Goal: Task Accomplishment & Management: Manage account settings

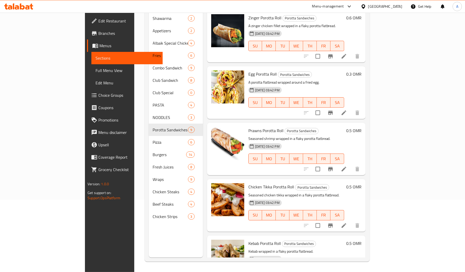
scroll to position [248, 0]
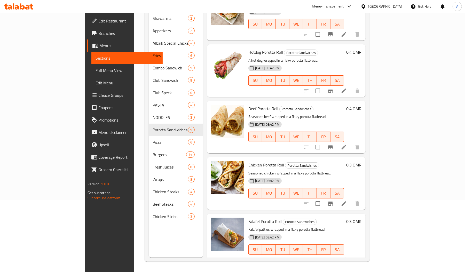
click at [249, 105] on span "Beef Porotta Roll" at bounding box center [264, 109] width 30 height 8
copy h6 "Beef Porotta Roll"
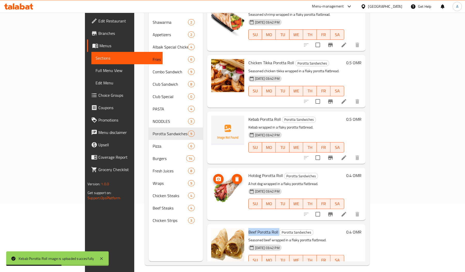
scroll to position [129, 0]
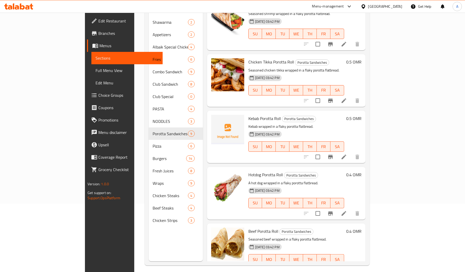
click at [247, 113] on div "Kebab Porotta Roll Porotta Sandwiches Kebab wrapped in a flaky porotta flatbrea…" at bounding box center [297, 137] width 100 height 48
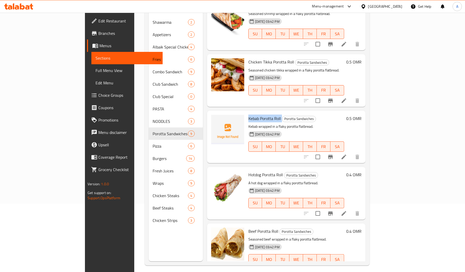
copy h6 "Kebab Porotta Roll"
click at [211, 240] on img at bounding box center [227, 244] width 33 height 33
click at [203, 243] on div "Menu items Add Sort Manage items Zinger Porotta Roll Porotta Sandwiches A zinge…" at bounding box center [284, 125] width 163 height 272
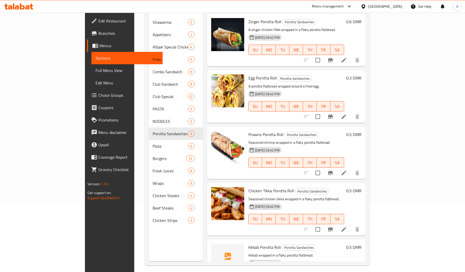
scroll to position [0, 0]
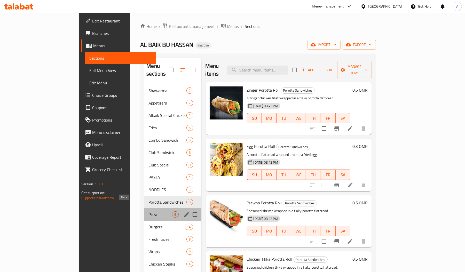
click at [149, 212] on span "Pizza" at bounding box center [161, 215] width 24 height 6
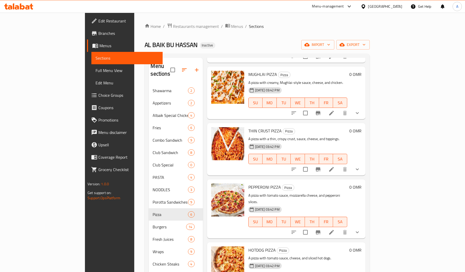
scroll to position [73, 0]
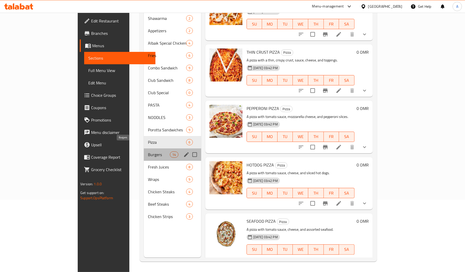
click at [148, 152] on span "Burgers" at bounding box center [159, 155] width 22 height 6
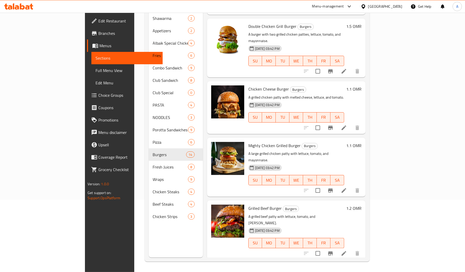
scroll to position [227, 0]
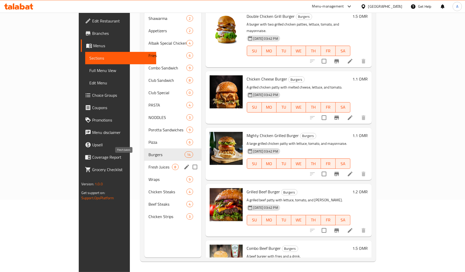
click at [149, 164] on span "Fresh Juices" at bounding box center [161, 167] width 24 height 6
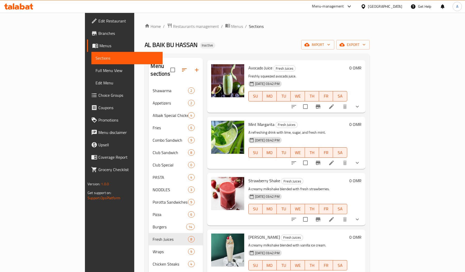
scroll to position [73, 0]
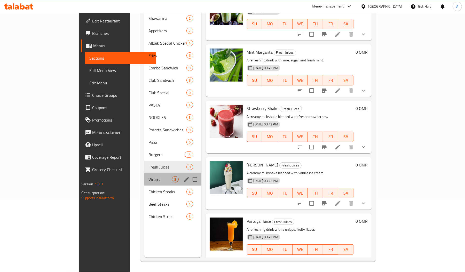
click at [144, 175] on div "Wraps 9" at bounding box center [172, 179] width 57 height 12
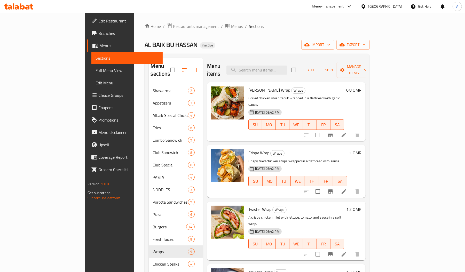
scroll to position [1, 0]
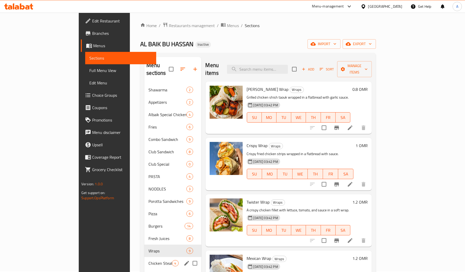
click at [144, 257] on div "Chicken Steaks 4" at bounding box center [172, 263] width 57 height 12
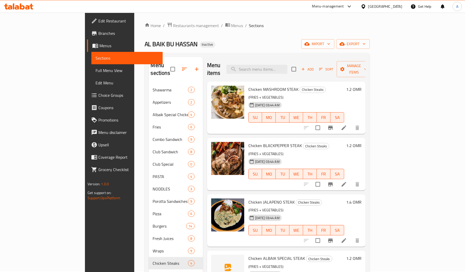
scroll to position [73, 0]
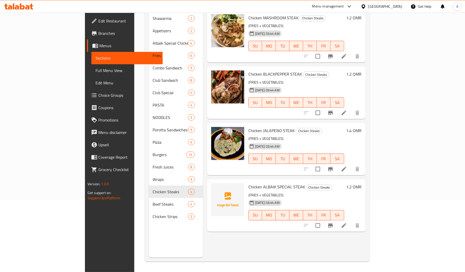
click at [249, 183] on span "Chicken ALBAIK SPECIAL STEAK" at bounding box center [277, 187] width 57 height 8
copy span "ALBAIK"
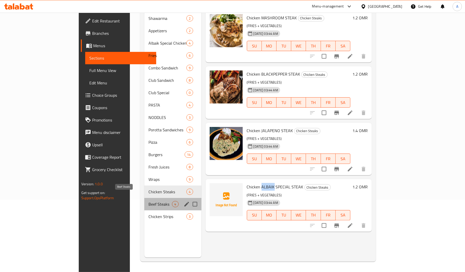
click at [149, 201] on span "Beef Steaks" at bounding box center [161, 204] width 24 height 6
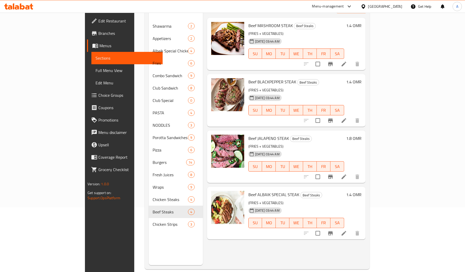
scroll to position [73, 0]
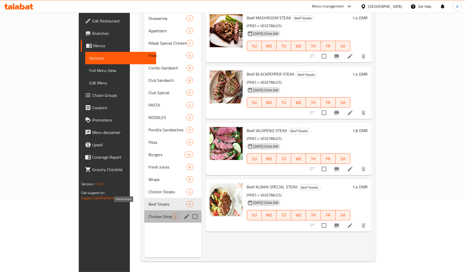
click at [149, 214] on span "Chicken Strips" at bounding box center [161, 217] width 24 height 6
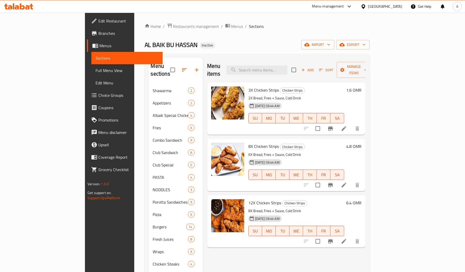
click at [91, 66] on link "Full Menu View" at bounding box center [126, 70] width 71 height 12
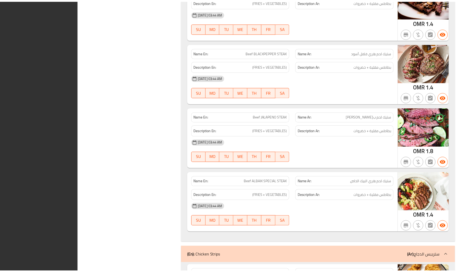
scroll to position [7248, 0]
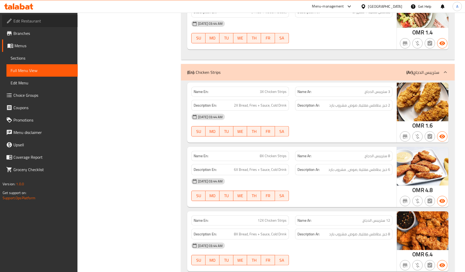
click at [39, 23] on span "Edit Restaurant" at bounding box center [43, 21] width 60 height 6
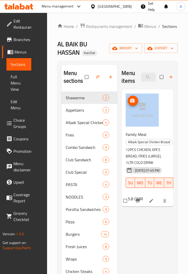
drag, startPoint x: 163, startPoint y: 114, endPoint x: 132, endPoint y: 108, distance: 31.8
click at [132, 108] on div "Family Meal Albaik Special Chicken Broast 12PCS CHICKEN, 6PCS BREAD, FRIES (LAR…" at bounding box center [148, 147] width 48 height 113
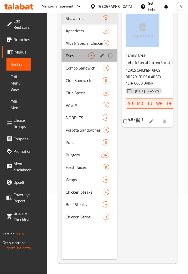
click at [76, 52] on div "Fries 6" at bounding box center [90, 55] width 56 height 12
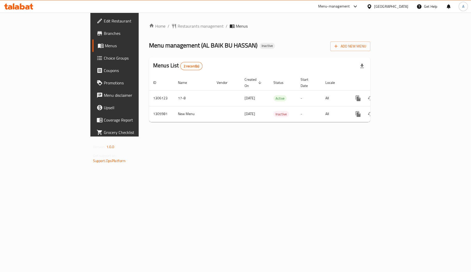
click at [374, 4] on div at bounding box center [370, 7] width 7 height 6
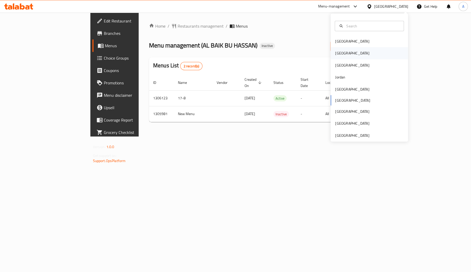
click at [342, 54] on div "[GEOGRAPHIC_DATA]" at bounding box center [370, 53] width 78 height 12
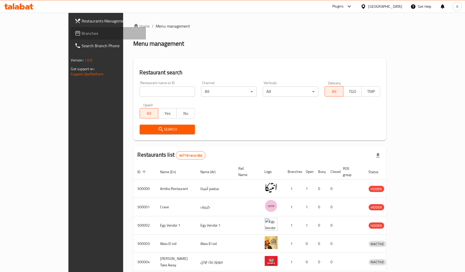
click at [82, 34] on span "Branches" at bounding box center [112, 33] width 60 height 6
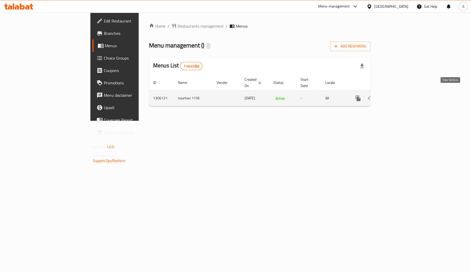
click at [398, 96] on icon "enhanced table" at bounding box center [395, 98] width 5 height 5
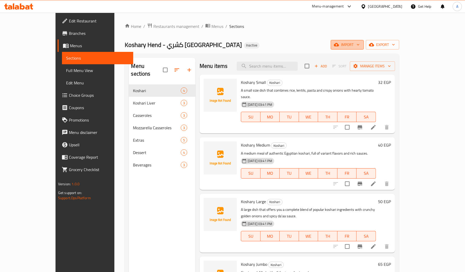
click at [361, 44] on icon "button" at bounding box center [358, 44] width 5 height 5
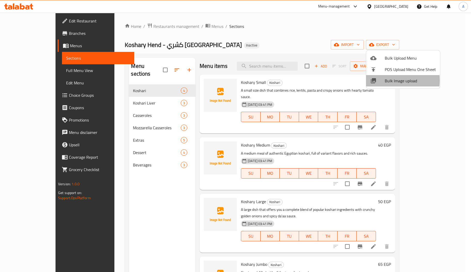
click at [386, 81] on span "Bulk Image upload" at bounding box center [410, 81] width 51 height 6
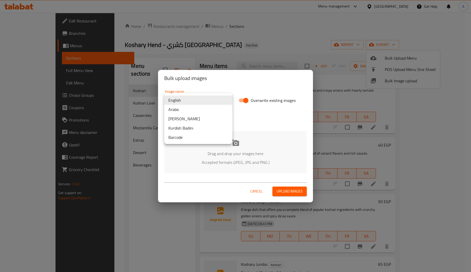
click at [224, 100] on body "​ Menu-management Egypt Get Help A Edit Restaurant Branches Menus Sections Full…" at bounding box center [235, 143] width 471 height 260
click at [205, 112] on li "Arabic" at bounding box center [198, 109] width 68 height 9
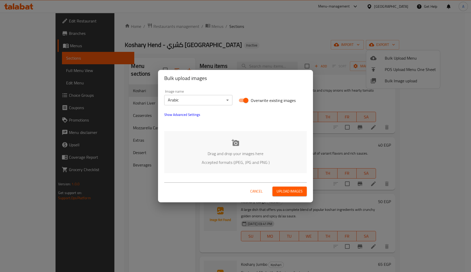
click at [233, 157] on p "Drag and drop your images here" at bounding box center [235, 154] width 127 height 6
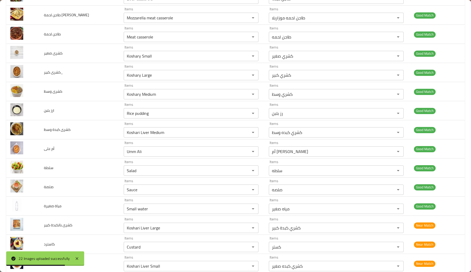
scroll to position [239, 0]
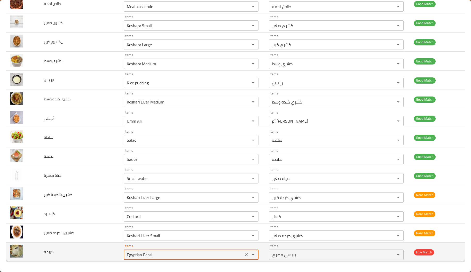
click at [165, 252] on input "Egyptian Pepsi" at bounding box center [183, 254] width 117 height 7
type input "c"
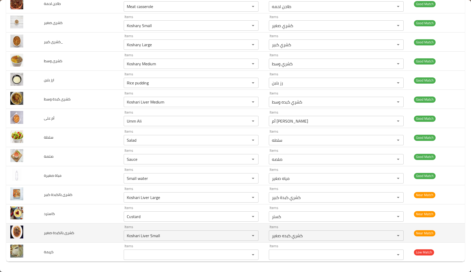
click at [70, 235] on span "كشرى بالكبدة صغير" at bounding box center [59, 233] width 30 height 7
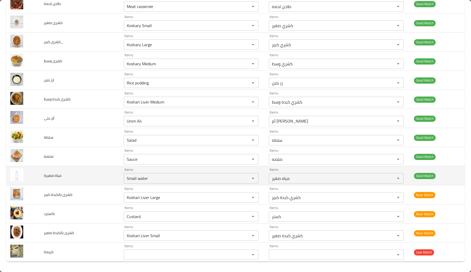
click at [69, 173] on td "مياة صغيرة" at bounding box center [80, 175] width 80 height 19
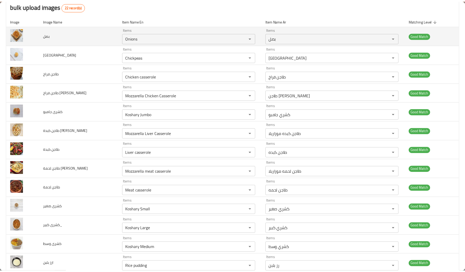
scroll to position [0, 0]
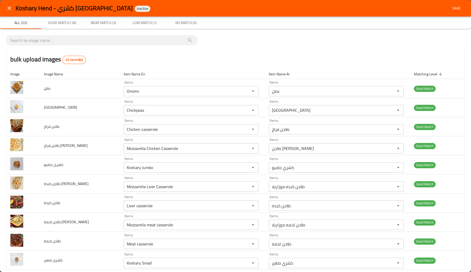
click at [452, 9] on span "Save" at bounding box center [457, 8] width 12 height 6
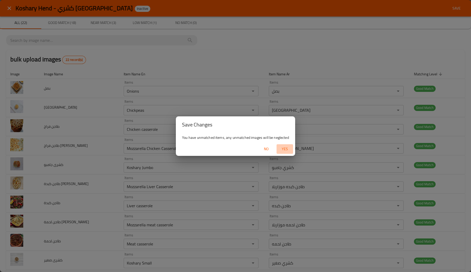
click at [286, 148] on span "Yes" at bounding box center [285, 149] width 12 height 6
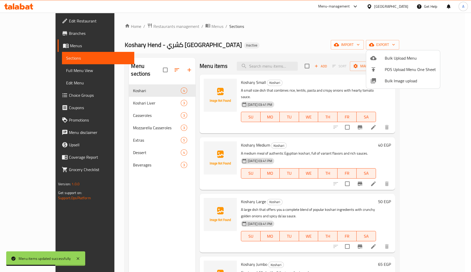
click at [119, 98] on div at bounding box center [235, 136] width 471 height 272
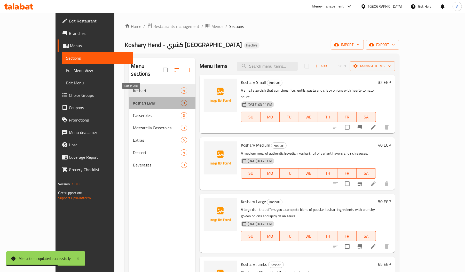
click at [133, 100] on span "Koshari Liver" at bounding box center [157, 103] width 48 height 6
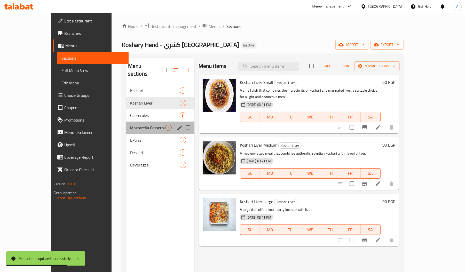
click at [126, 122] on div "Mozzarella Casseroles 3" at bounding box center [160, 128] width 68 height 12
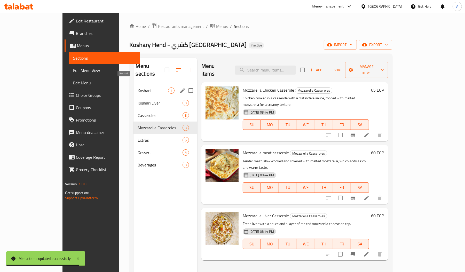
click at [138, 88] on span "Koshari" at bounding box center [153, 91] width 30 height 6
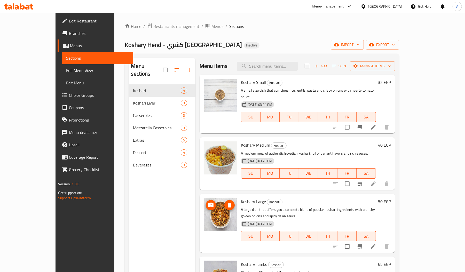
scroll to position [73, 0]
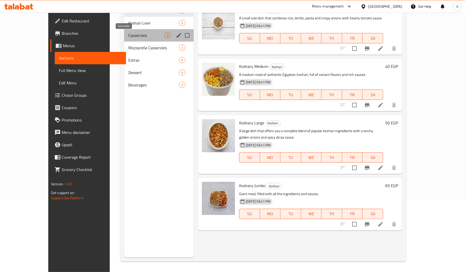
click at [128, 34] on span "Casseroles" at bounding box center [146, 35] width 36 height 6
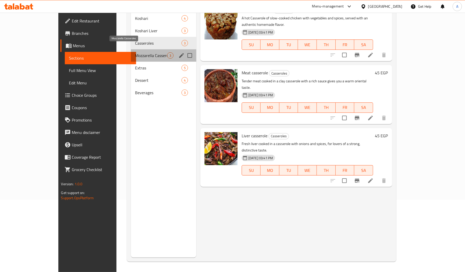
click at [135, 52] on span "Mozzarella Casseroles" at bounding box center [151, 55] width 32 height 6
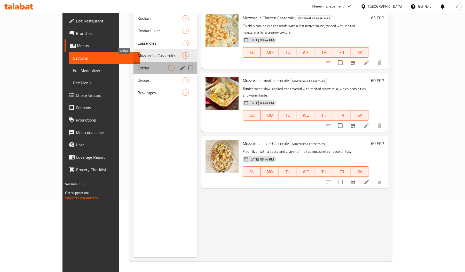
click at [138, 65] on span "Extras" at bounding box center [153, 68] width 30 height 6
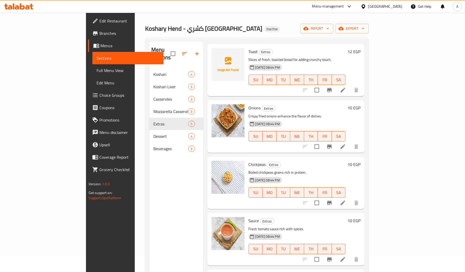
scroll to position [73, 0]
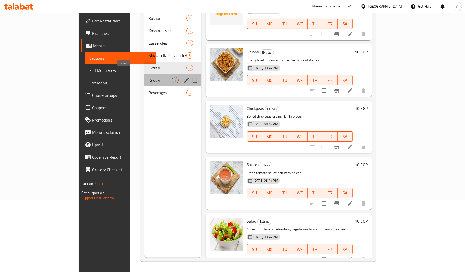
click at [149, 77] on span "Dessert" at bounding box center [161, 80] width 24 height 6
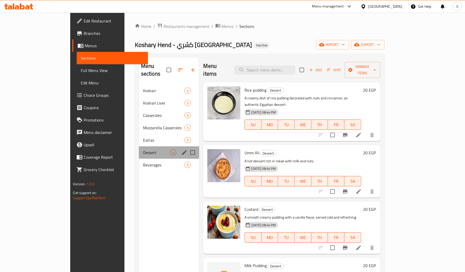
click at [139, 151] on div "Dessert 4" at bounding box center [169, 153] width 60 height 12
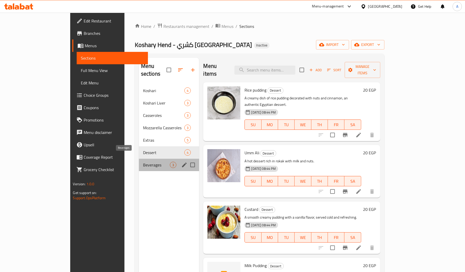
click at [143, 162] on span "Beverages" at bounding box center [156, 165] width 27 height 6
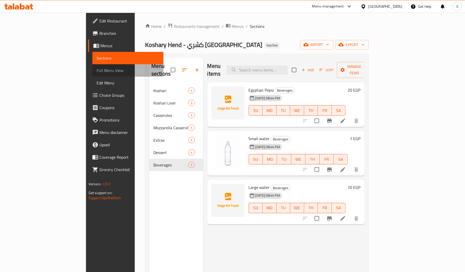
click at [97, 72] on span "Full Menu View" at bounding box center [128, 70] width 63 height 6
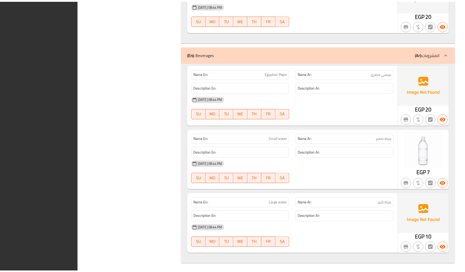
scroll to position [1768, 0]
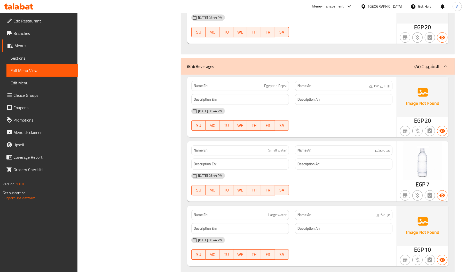
click at [42, 17] on link "Edit Restaurant" at bounding box center [40, 21] width 76 height 12
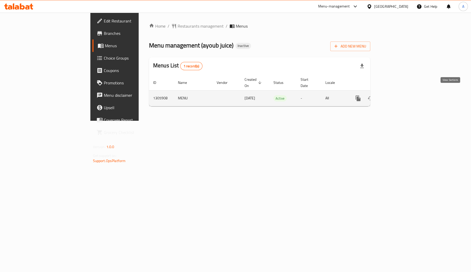
click at [398, 96] on icon "enhanced table" at bounding box center [395, 98] width 5 height 5
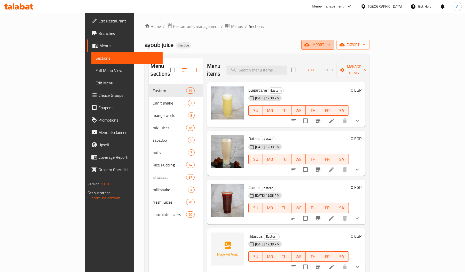
click at [331, 44] on span "import" at bounding box center [318, 45] width 25 height 6
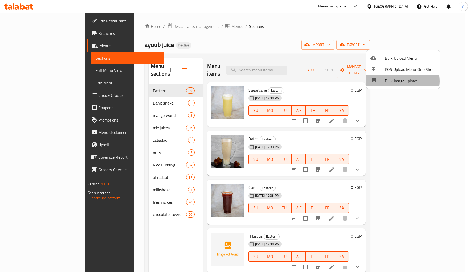
click at [390, 81] on span "Bulk Image upload" at bounding box center [410, 81] width 51 height 6
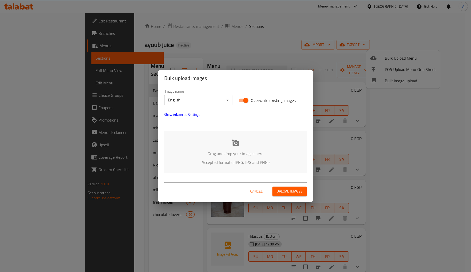
click at [227, 146] on div "Drag and drop your images here Accepted formats (JPEG, JPG and PNG )" at bounding box center [235, 152] width 143 height 42
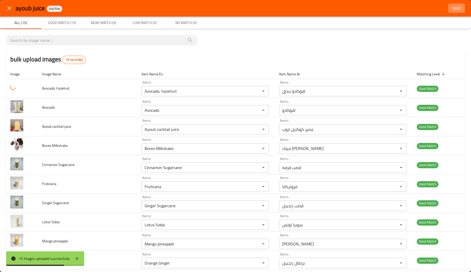
click at [452, 8] on span "Save" at bounding box center [457, 8] width 12 height 6
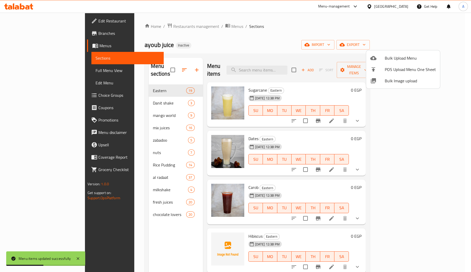
click at [115, 140] on div at bounding box center [235, 136] width 471 height 272
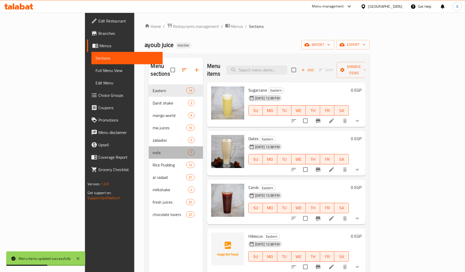
click at [149, 147] on div "nuts 7" at bounding box center [176, 153] width 54 height 12
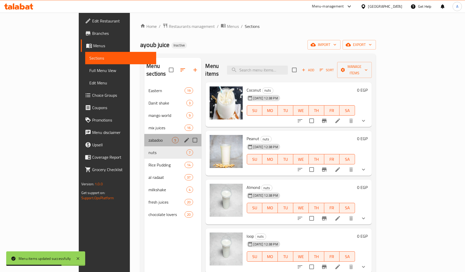
click at [144, 137] on div "zabadoo 5" at bounding box center [172, 140] width 57 height 12
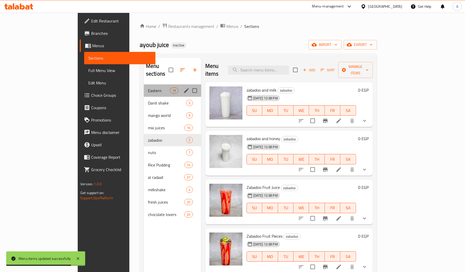
click at [144, 88] on div "Eastern 19" at bounding box center [172, 91] width 57 height 12
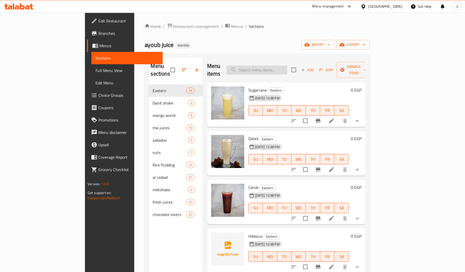
click at [288, 66] on input "search" at bounding box center [257, 70] width 61 height 9
paste input "Oreo Milkshake"
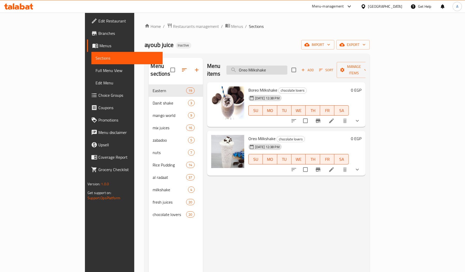
click at [288, 66] on input "Oreo Milkshake" at bounding box center [257, 70] width 61 height 9
paste input "Pistachio Sobia"
click at [288, 66] on input "Pistachio Sobia" at bounding box center [257, 70] width 61 height 9
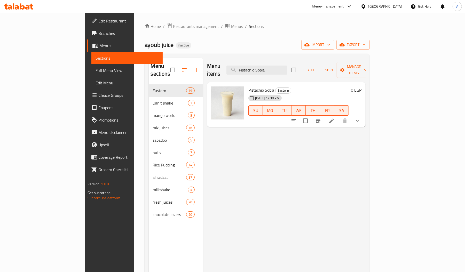
type input "Pistachio Sobia"
click at [91, 66] on link "Full Menu View" at bounding box center [126, 70] width 71 height 12
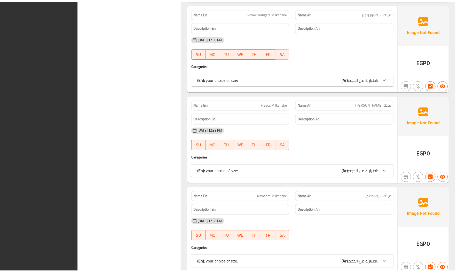
scroll to position [13481, 0]
